Goal: Browse casually

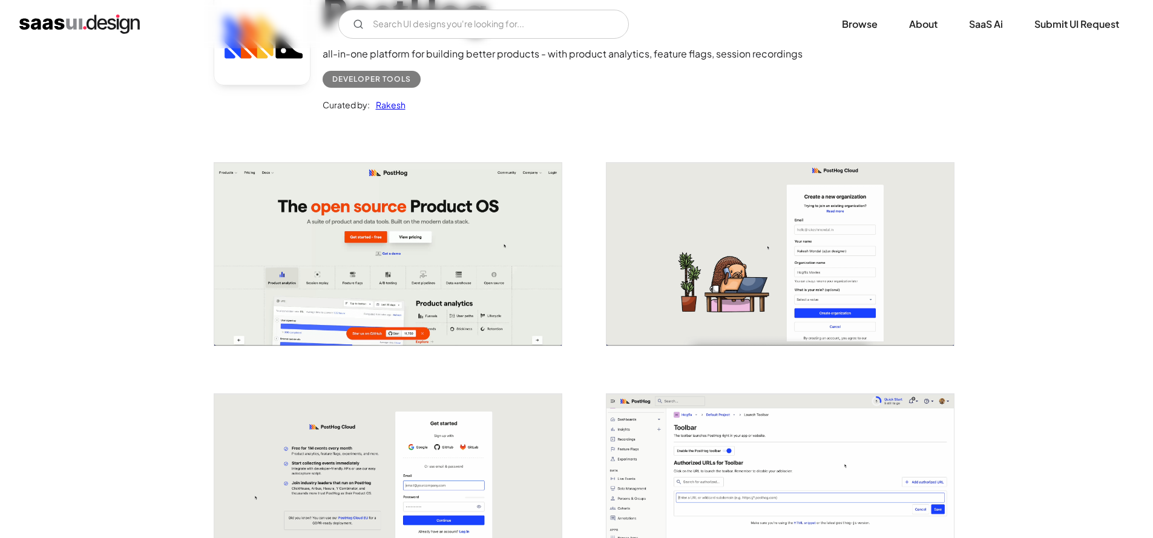
scroll to position [192, 0]
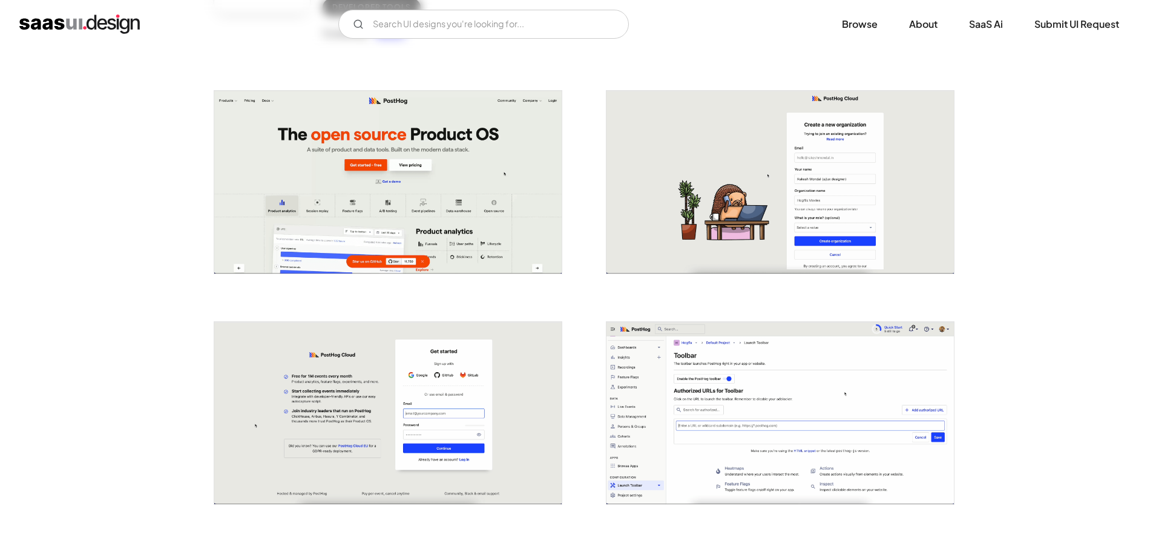
click at [475, 203] on img "open lightbox" at bounding box center [387, 182] width 347 height 183
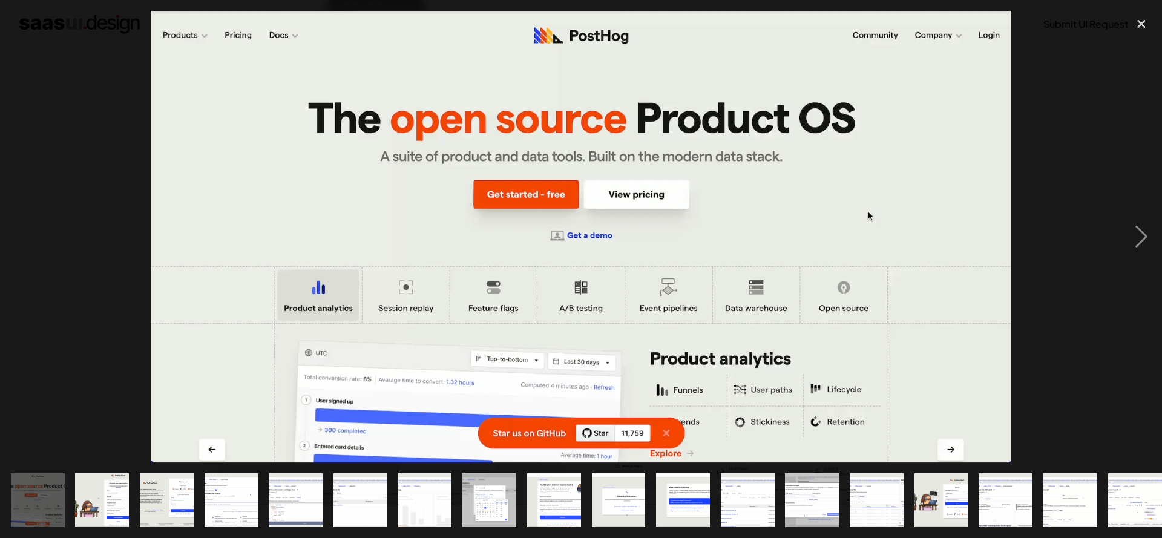
click at [512, 491] on img "show item 8 of 25" at bounding box center [489, 500] width 102 height 54
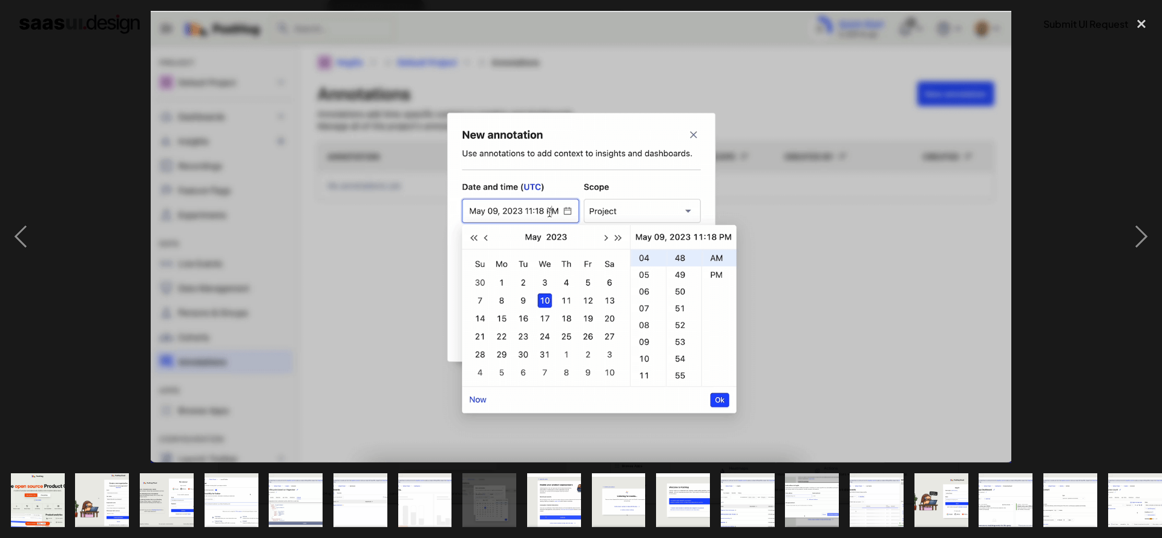
click at [425, 496] on img "show item 7 of 25" at bounding box center [424, 500] width 102 height 54
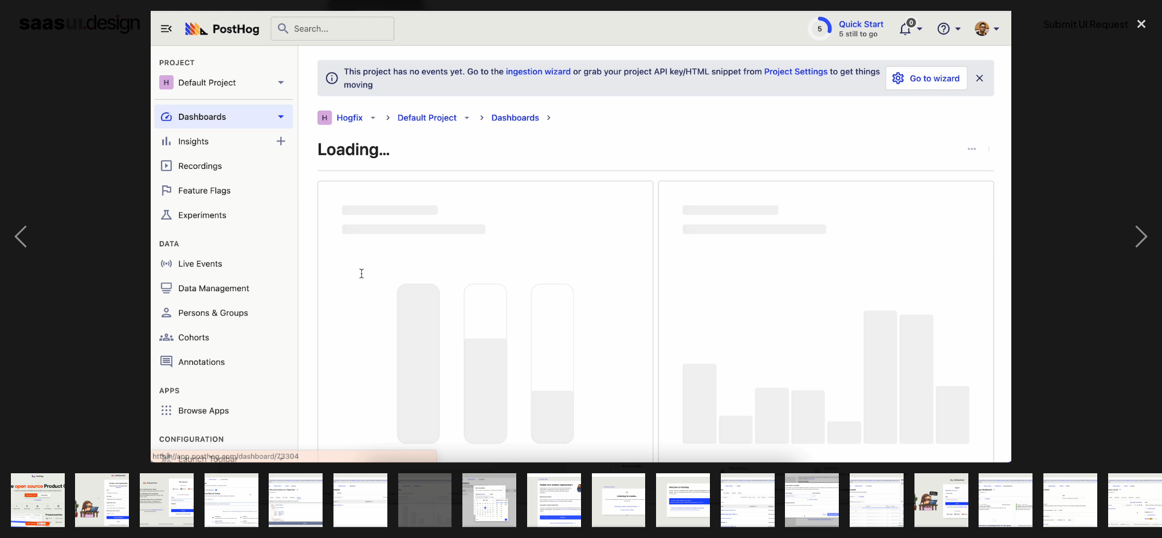
click at [358, 496] on img "show item 6 of 25" at bounding box center [360, 500] width 102 height 54
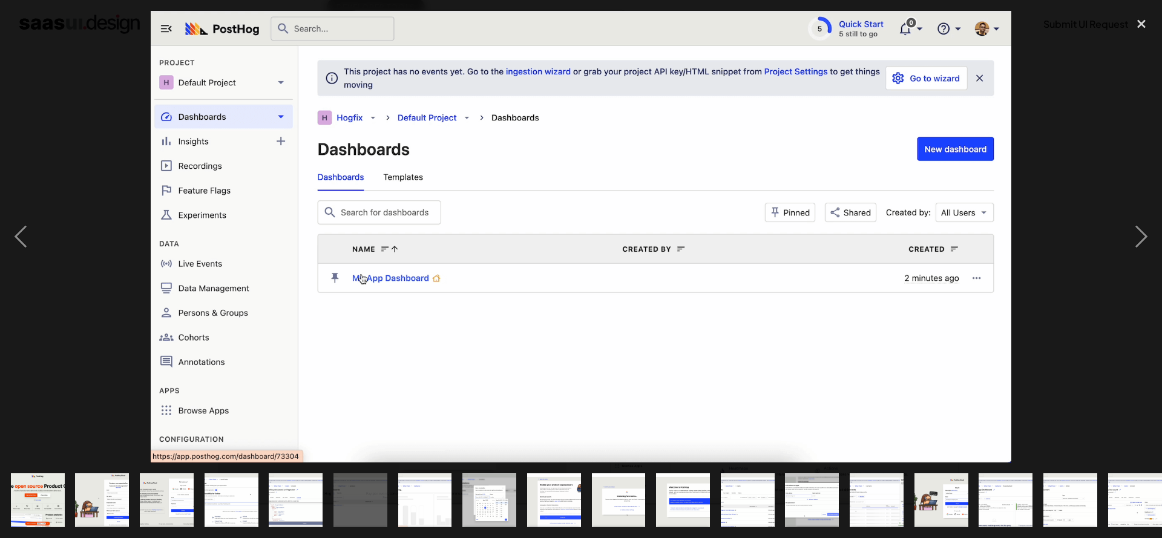
click at [278, 496] on img "show item 5 of 25" at bounding box center [295, 500] width 102 height 54
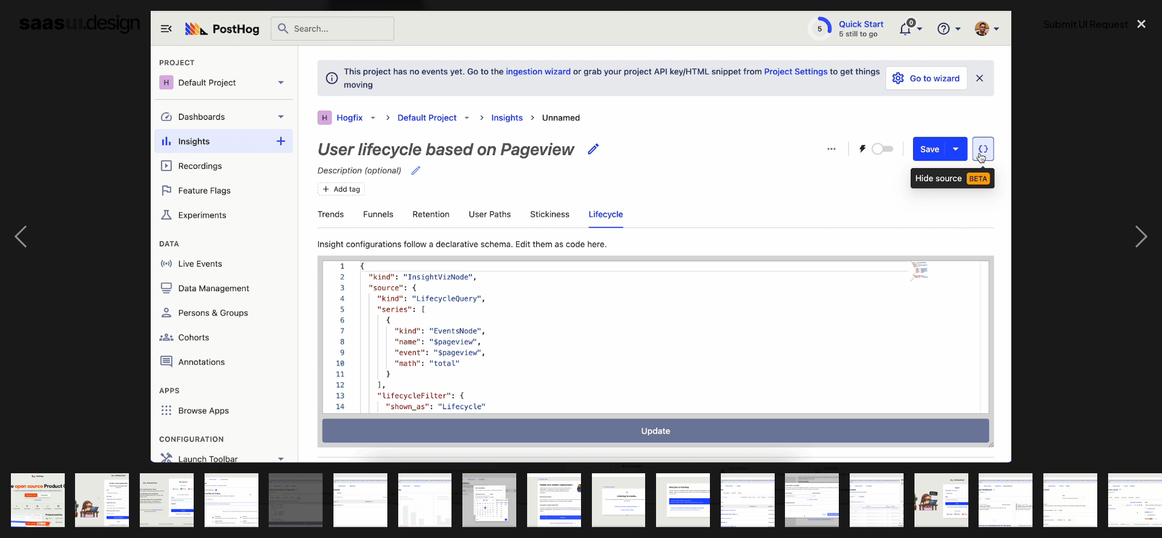
click at [190, 493] on img "show item 3 of 25" at bounding box center [167, 500] width 102 height 54
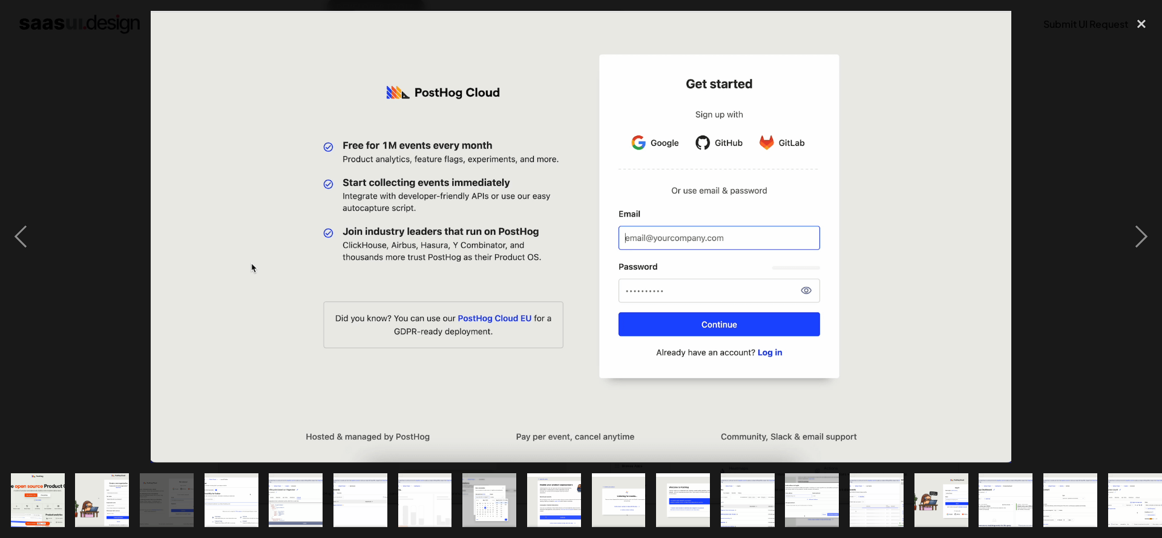
click at [75, 348] on div at bounding box center [581, 237] width 1162 height 452
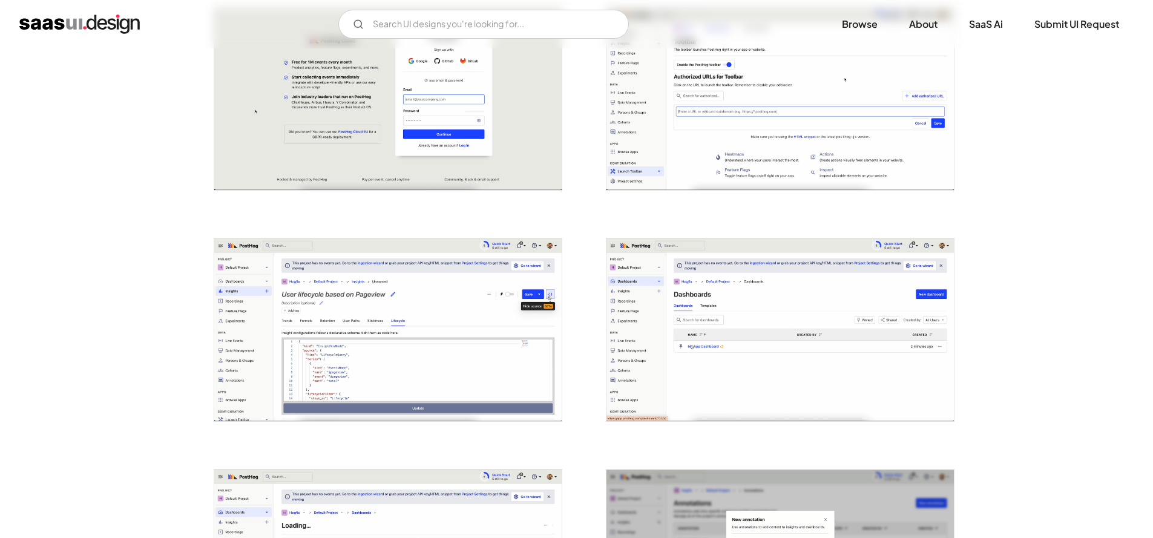
scroll to position [840, 0]
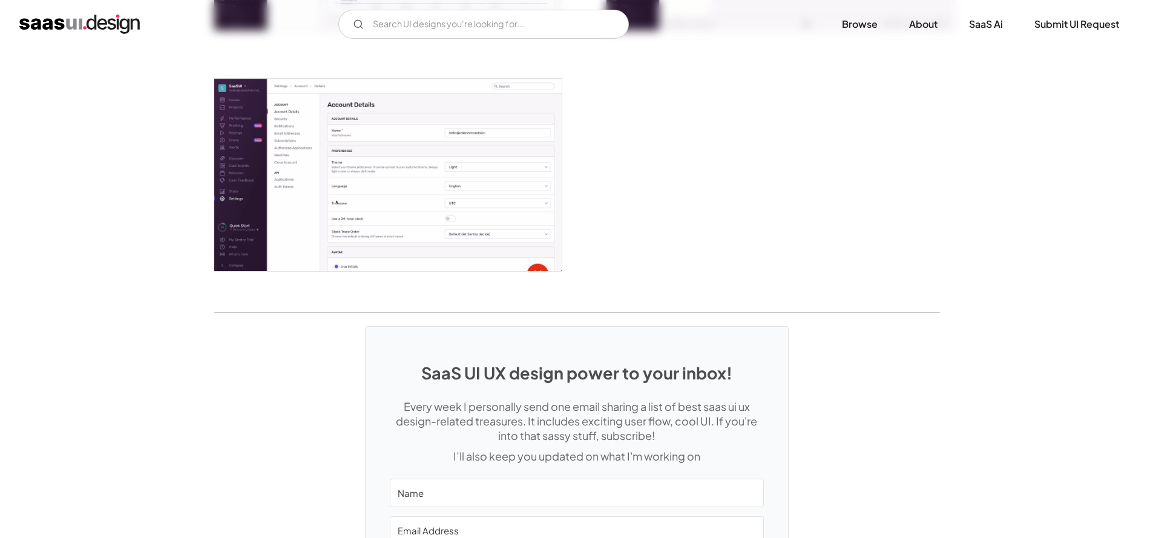
scroll to position [3266, 0]
